Goal: Find specific page/section

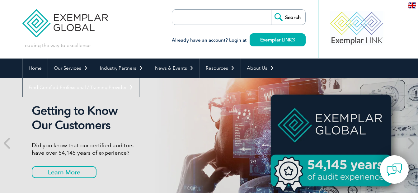
click at [202, 17] on input "search" at bounding box center [207, 17] width 65 height 15
type input "ISO 42001"
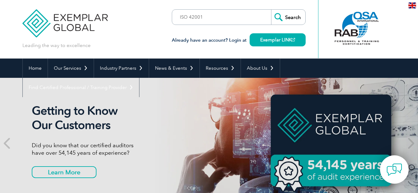
click at [297, 12] on input "Search" at bounding box center [288, 17] width 34 height 15
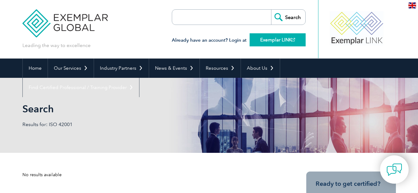
click at [278, 35] on link "Exemplar LINK" at bounding box center [278, 39] width 56 height 13
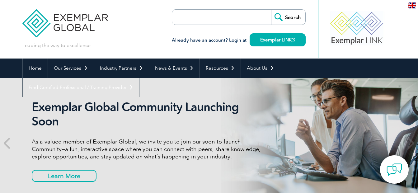
click at [192, 39] on h3 "Already have an account? Login at Exemplar LINK" at bounding box center [239, 40] width 134 height 8
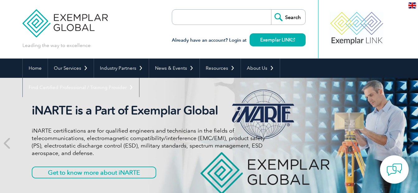
click at [241, 42] on h3 "Already have an account? Login at Exemplar LINK" at bounding box center [239, 40] width 134 height 8
click at [270, 44] on link "Exemplar LINK" at bounding box center [278, 39] width 56 height 13
